Goal: Book appointment/travel/reservation

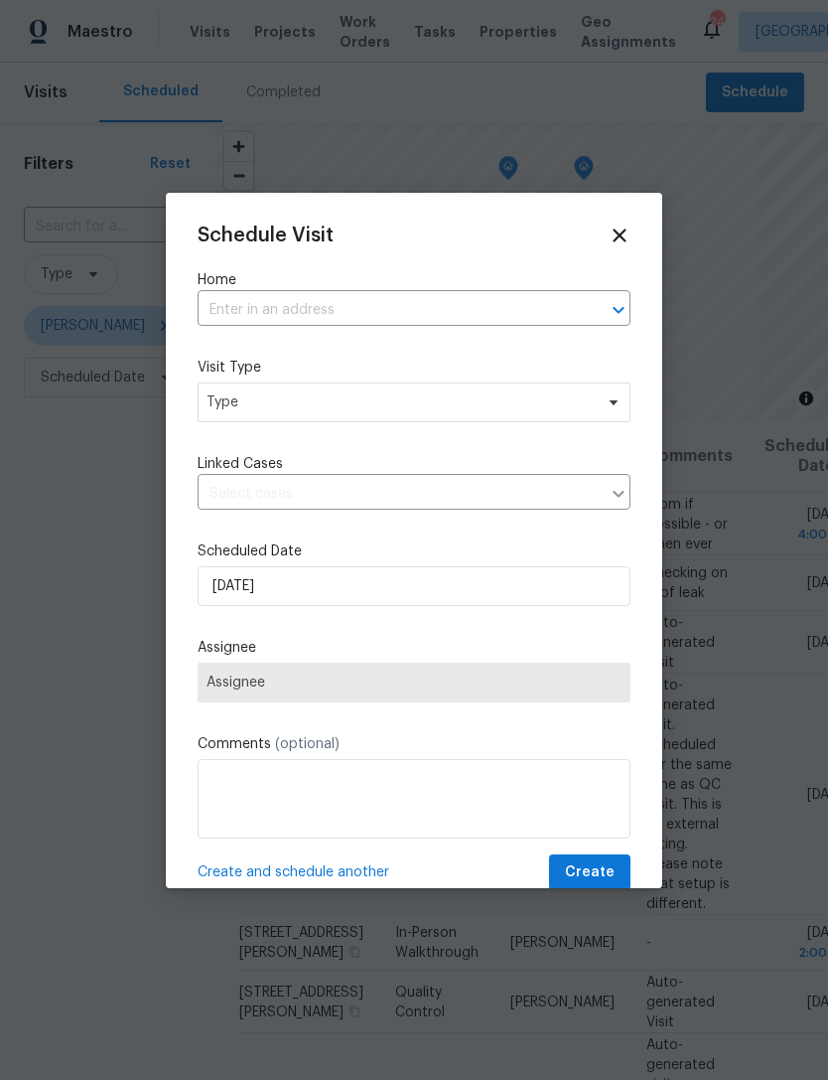
click at [226, 307] on input "text" at bounding box center [386, 310] width 377 height 31
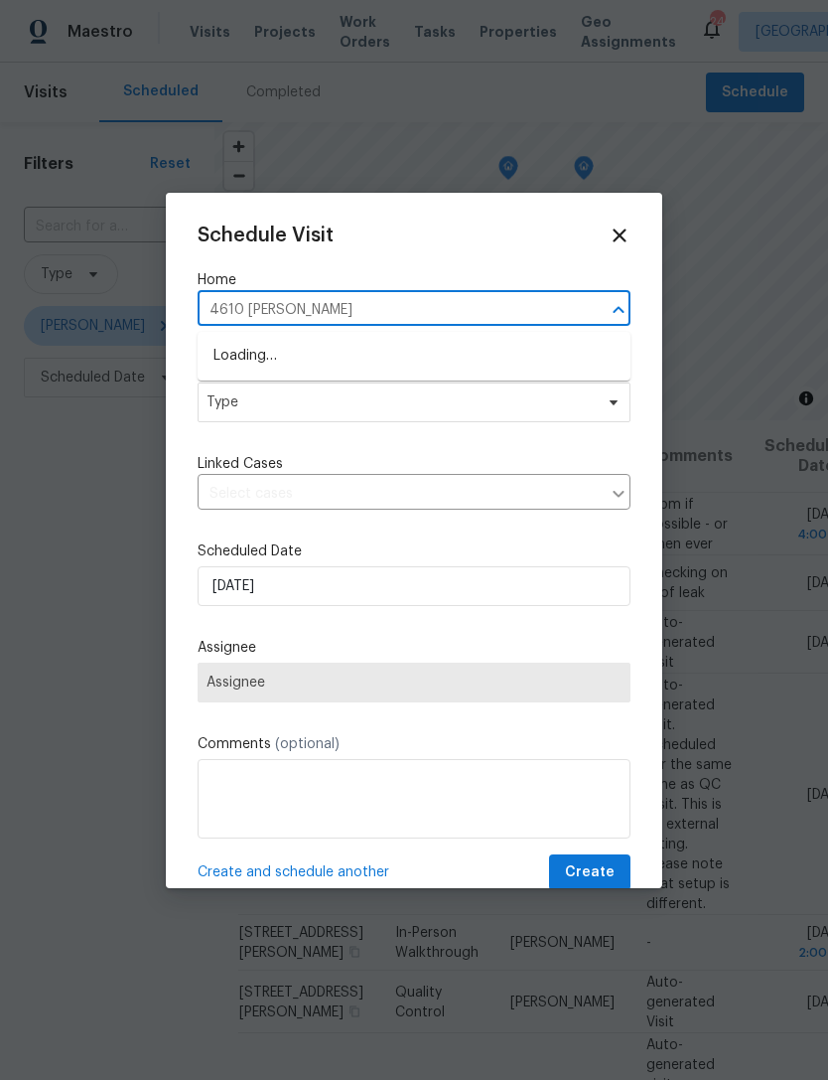
type input "4610 [PERSON_NAME]"
click at [265, 351] on li "[STREET_ADDRESS][PERSON_NAME]" at bounding box center [414, 356] width 433 height 33
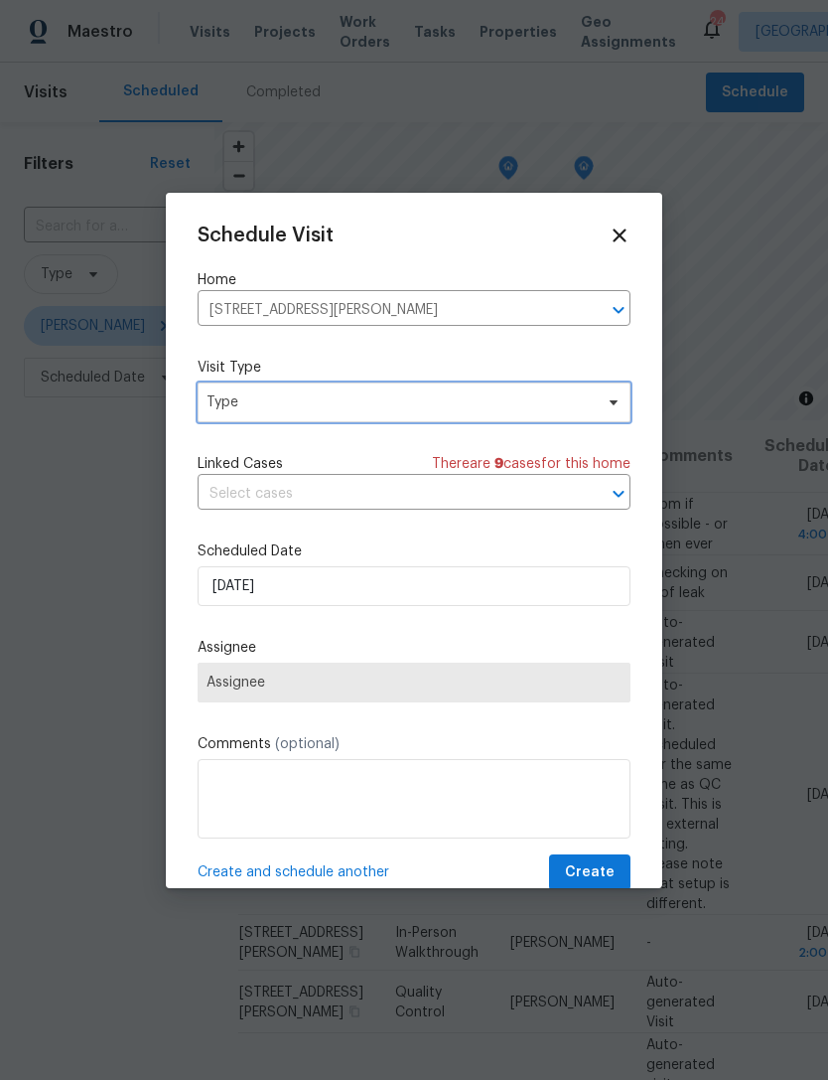
click at [228, 404] on span "Type" at bounding box center [400, 402] width 386 height 20
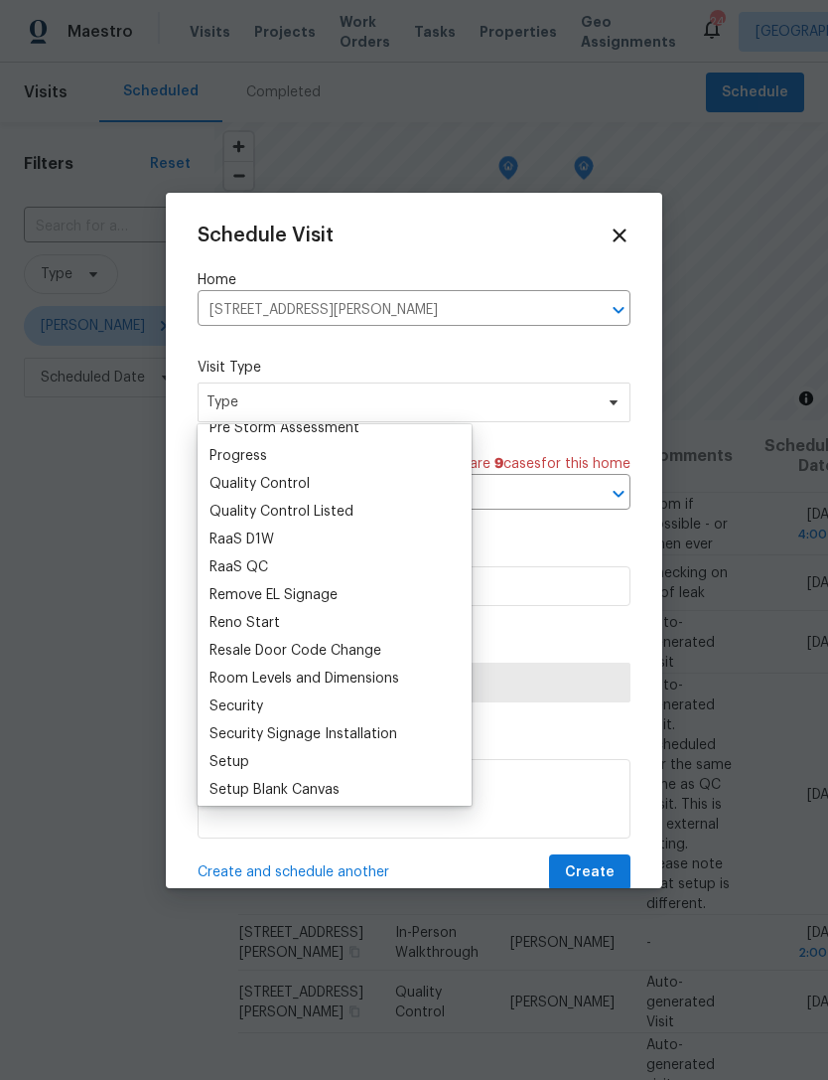
scroll to position [1312, 0]
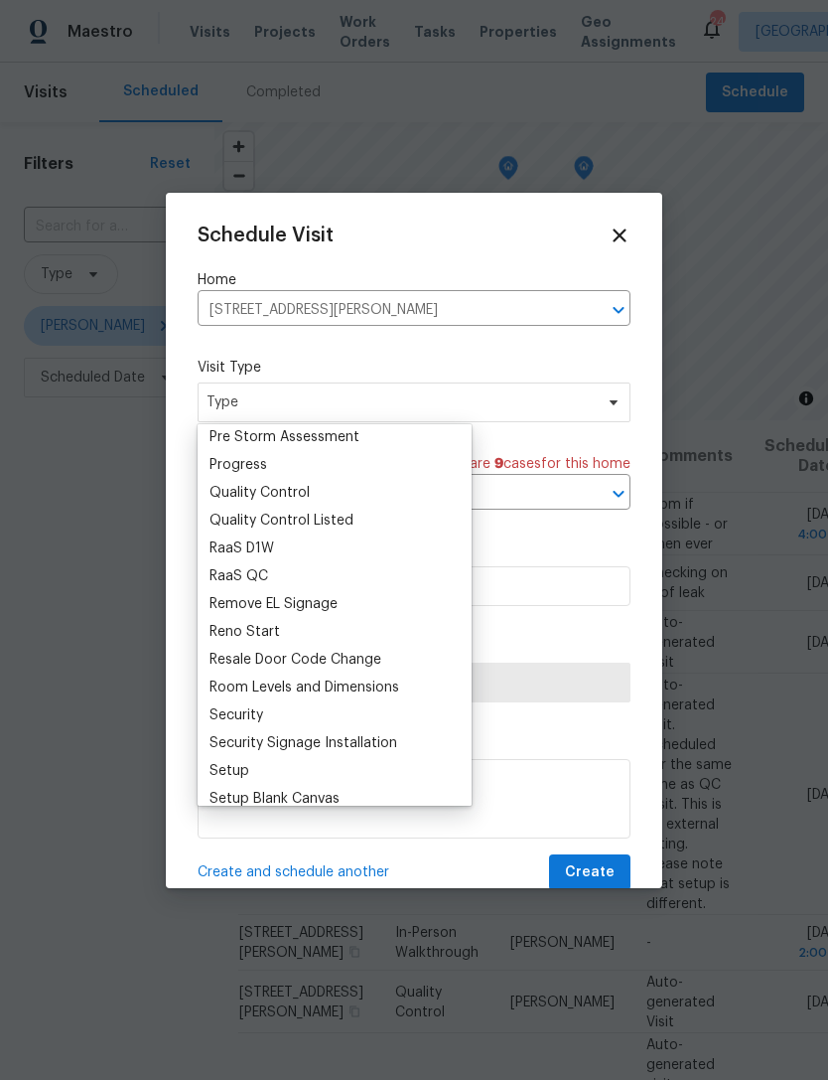
click at [231, 459] on div "Progress" at bounding box center [239, 465] width 58 height 20
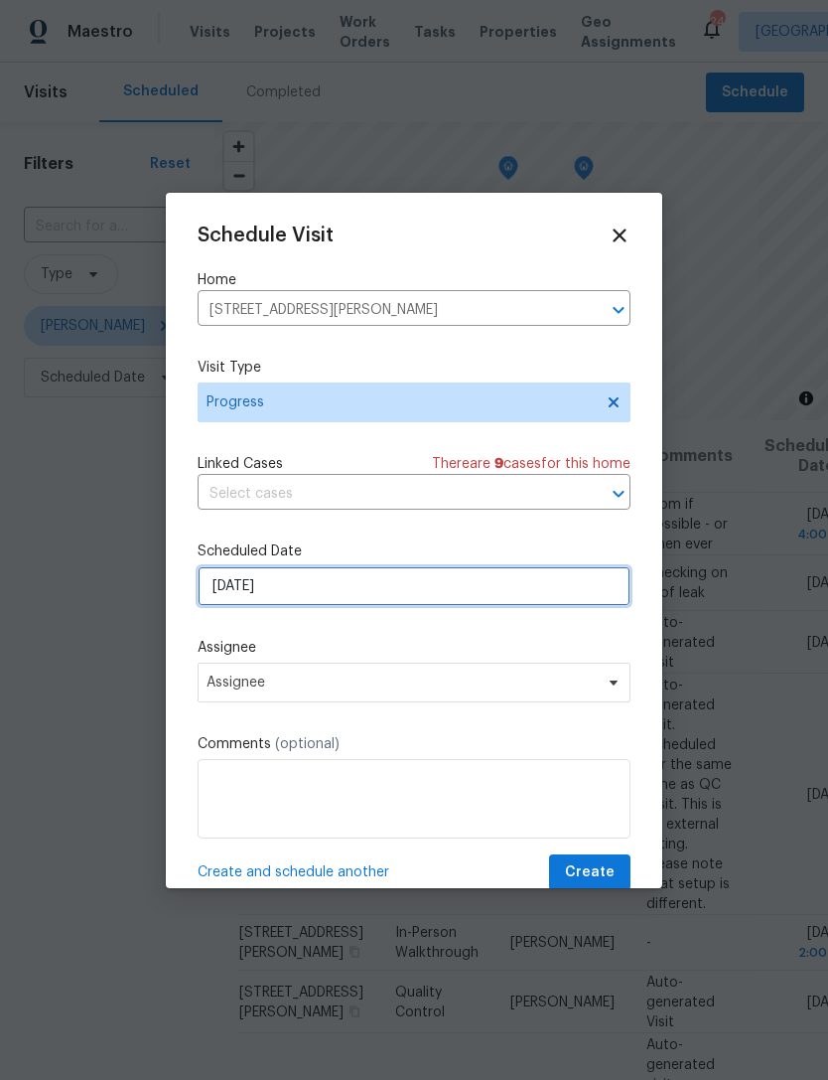
click at [219, 581] on input "[DATE]" at bounding box center [414, 586] width 433 height 40
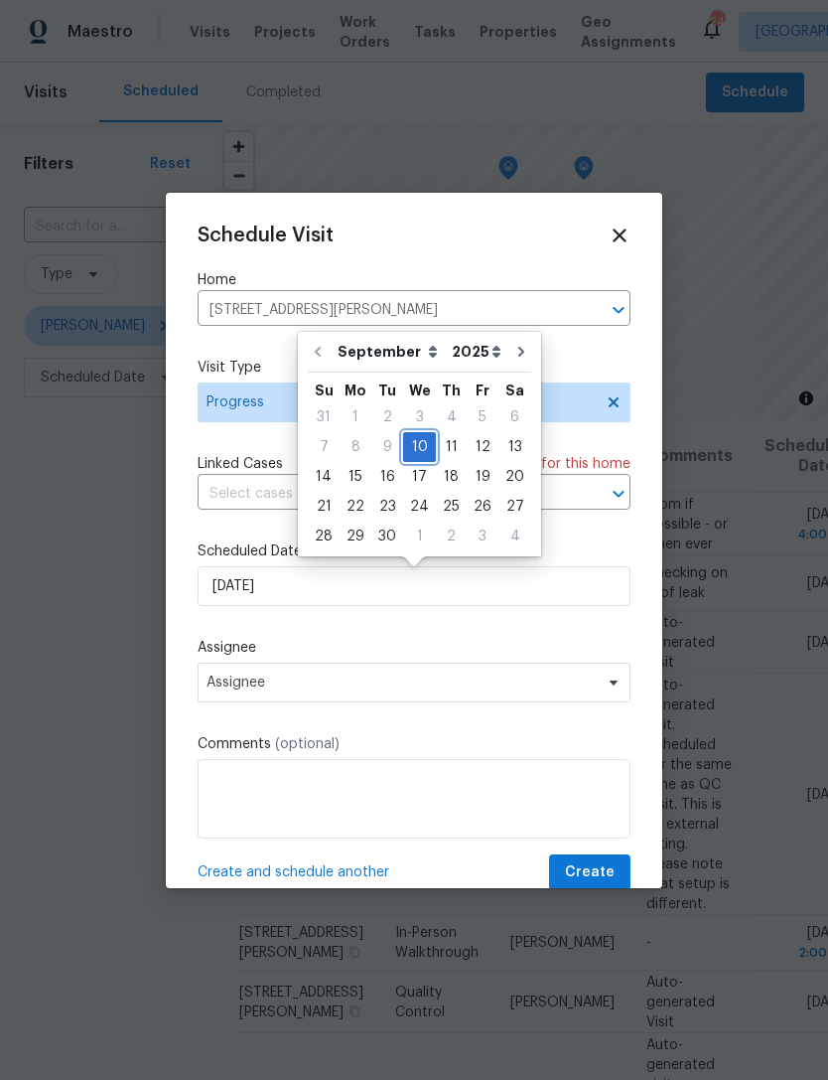
click at [409, 437] on div "10" at bounding box center [419, 447] width 33 height 28
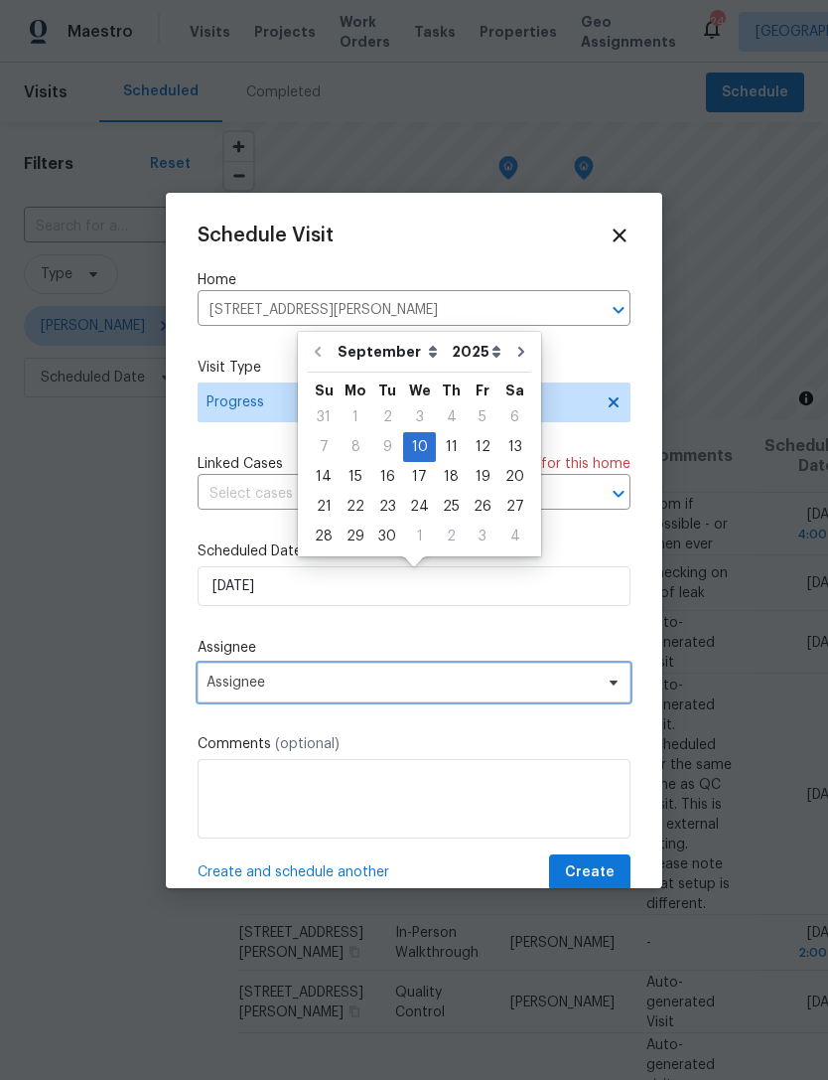
click at [227, 697] on span "Assignee" at bounding box center [414, 682] width 433 height 40
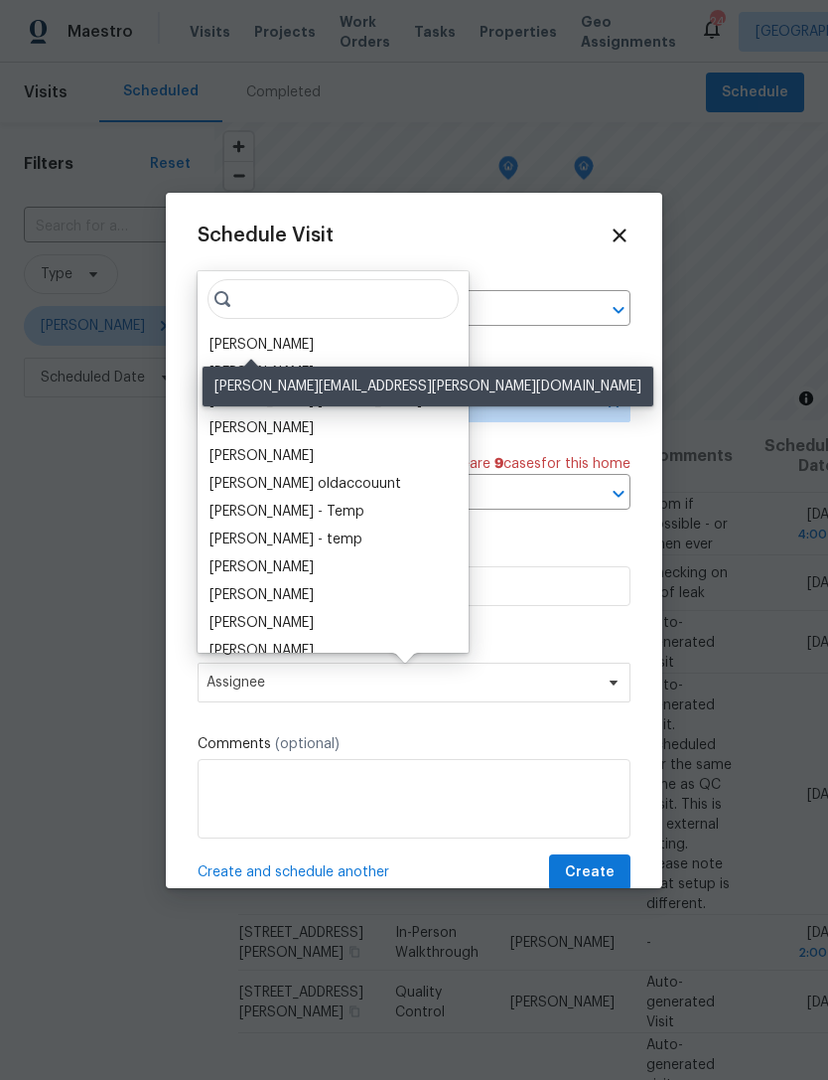
click at [241, 351] on div "[PERSON_NAME]" at bounding box center [262, 345] width 104 height 20
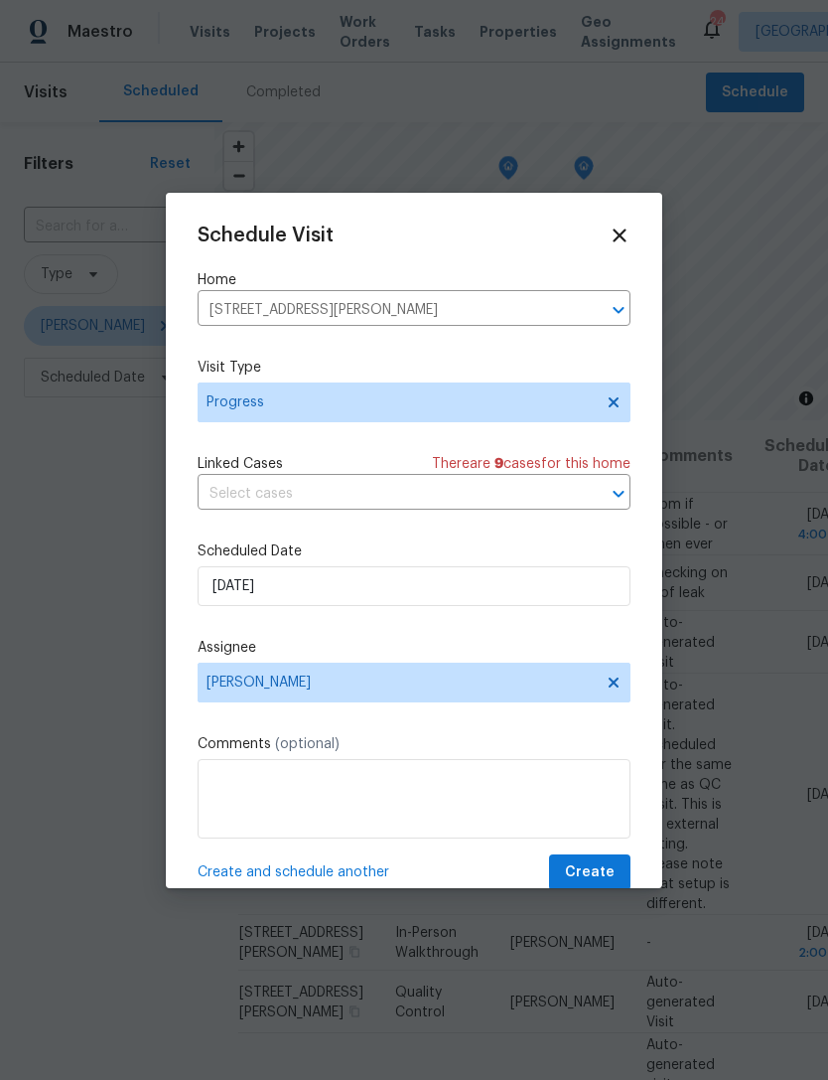
click at [561, 854] on div "Schedule Visit Home [STREET_ADDRESS][PERSON_NAME] ​ Visit Type Progress Linked …" at bounding box center [414, 557] width 433 height 666
click at [565, 863] on button "Create" at bounding box center [589, 872] width 81 height 37
